Goal: Find specific page/section: Find specific page/section

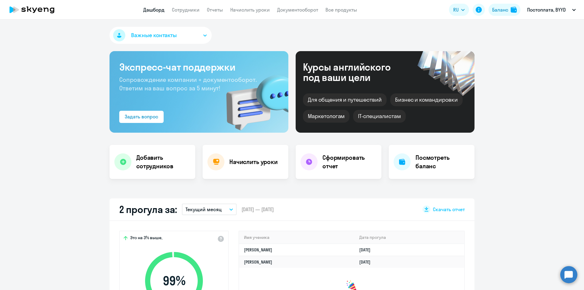
click at [189, 13] on app-header "Дашборд Сотрудники Отчеты Начислить уроки Документооборот Все продукты Дашборд …" at bounding box center [292, 9] width 584 height 19
click at [189, 13] on app-menu-item-link "Сотрудники" at bounding box center [186, 10] width 28 height 8
click at [190, 11] on link "Сотрудники" at bounding box center [186, 10] width 28 height 6
select select "30"
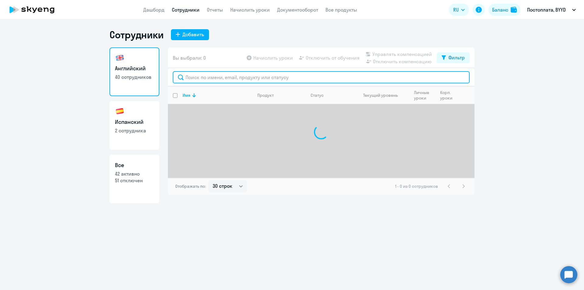
click at [195, 76] on input "text" at bounding box center [321, 77] width 297 height 12
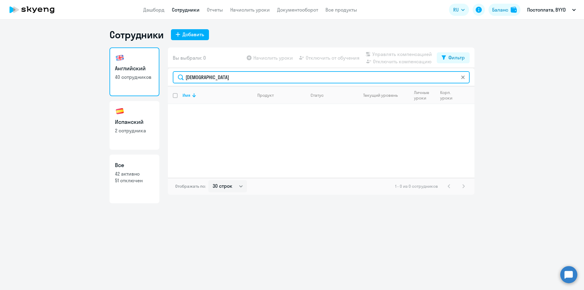
type input "[DEMOGRAPHIC_DATA]"
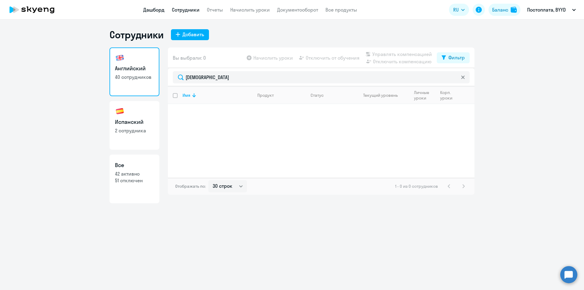
click at [153, 11] on link "Дашборд" at bounding box center [153, 10] width 21 height 6
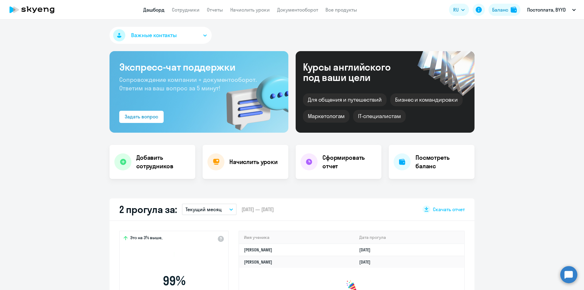
select select "30"
